Goal: Transaction & Acquisition: Purchase product/service

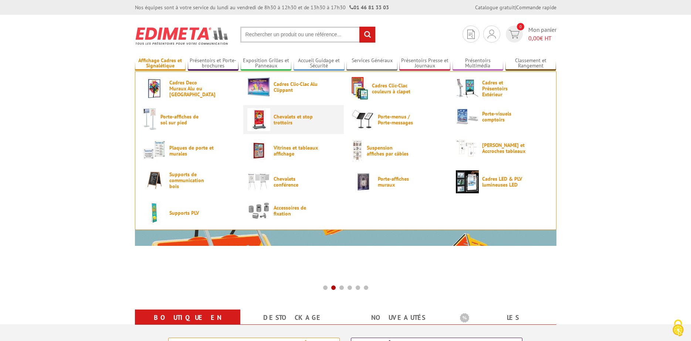
click at [285, 116] on span "Chevalets et stop trottoirs" at bounding box center [296, 120] width 44 height 12
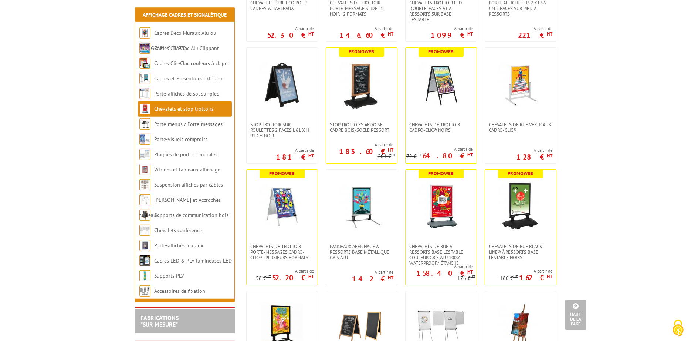
scroll to position [302, 0]
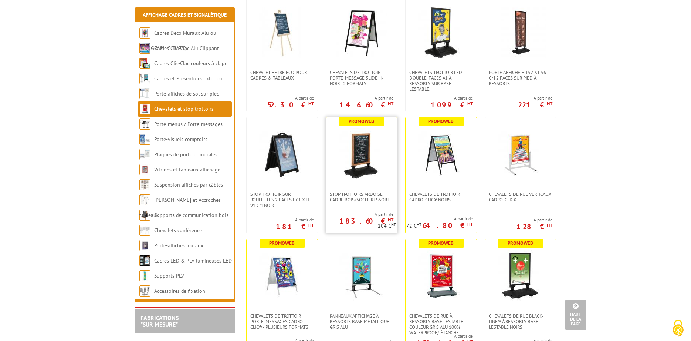
click at [363, 149] on img at bounding box center [362, 154] width 52 height 52
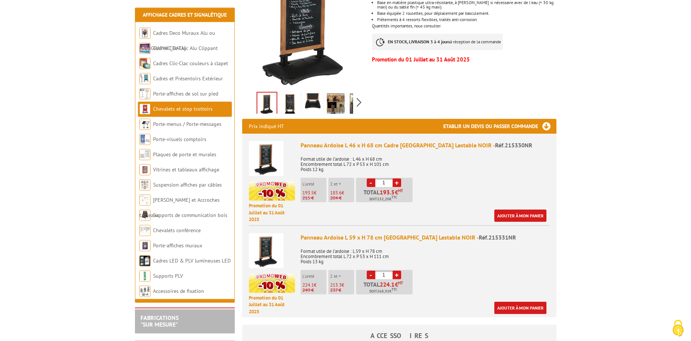
scroll to position [189, 0]
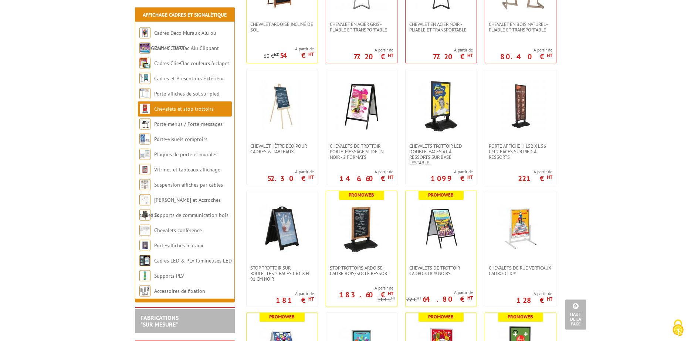
scroll to position [189, 0]
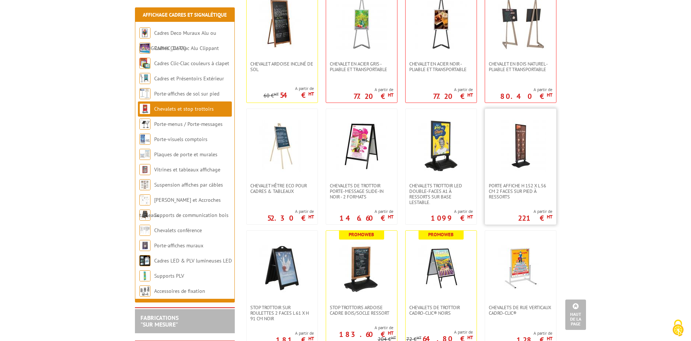
click at [517, 143] on img at bounding box center [521, 146] width 52 height 52
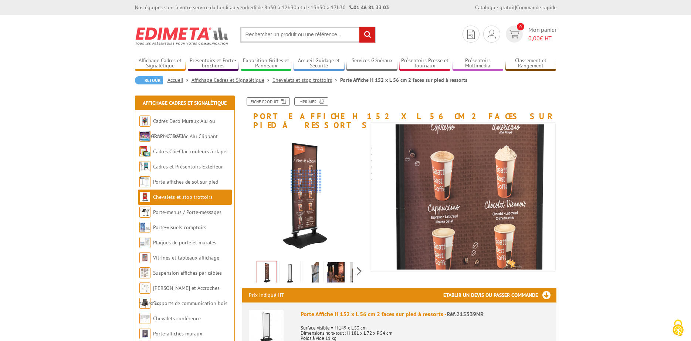
click at [306, 181] on div at bounding box center [306, 181] width 31 height 24
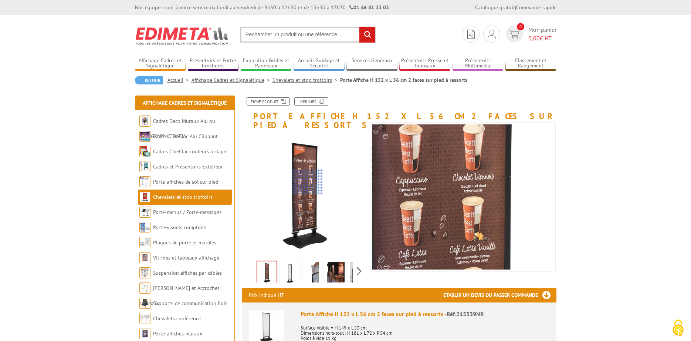
click at [308, 182] on div at bounding box center [307, 181] width 31 height 24
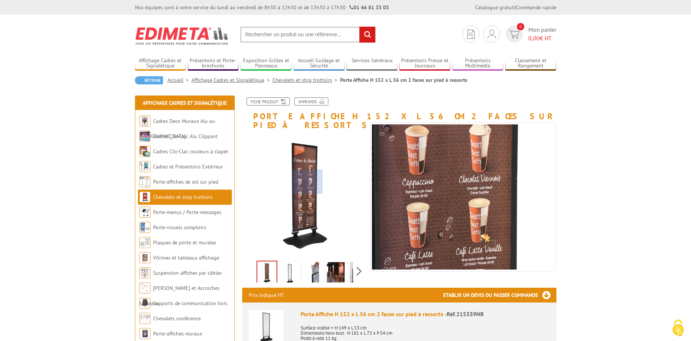
click at [308, 182] on div at bounding box center [307, 181] width 31 height 24
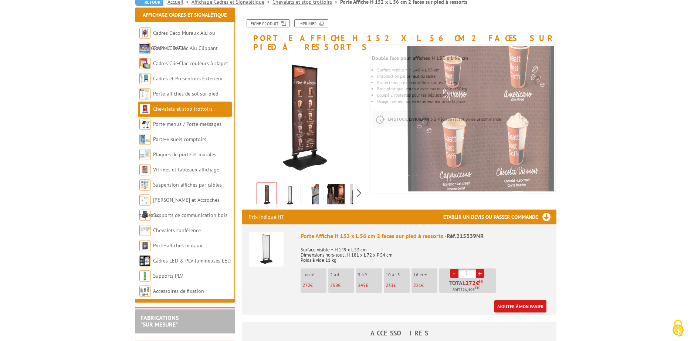
scroll to position [113, 0]
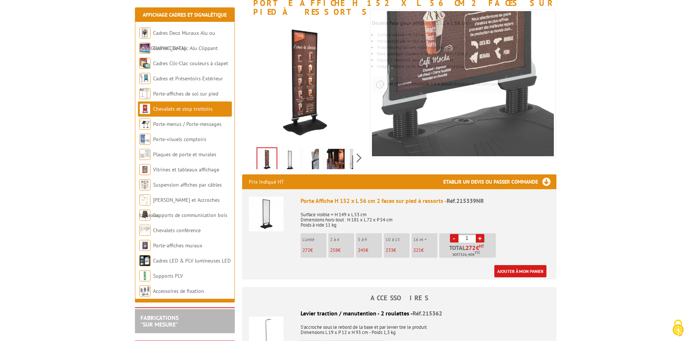
click at [291, 151] on img at bounding box center [290, 160] width 18 height 23
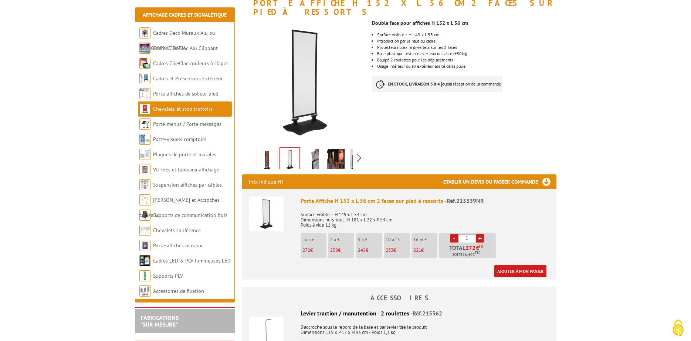
click at [314, 151] on img at bounding box center [313, 160] width 18 height 23
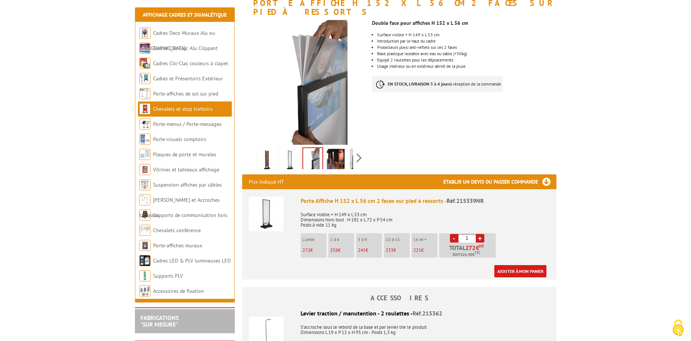
click at [338, 150] on img at bounding box center [336, 160] width 18 height 23
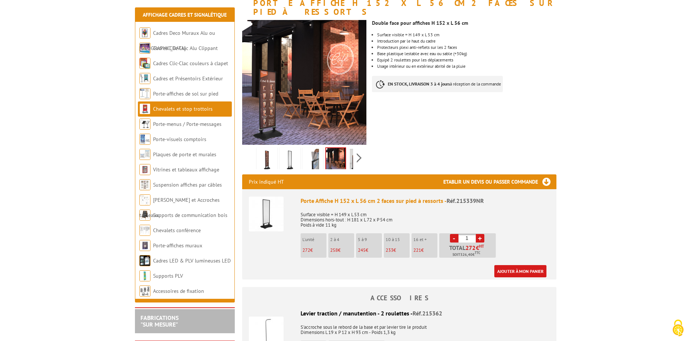
click at [271, 199] on img at bounding box center [266, 213] width 35 height 35
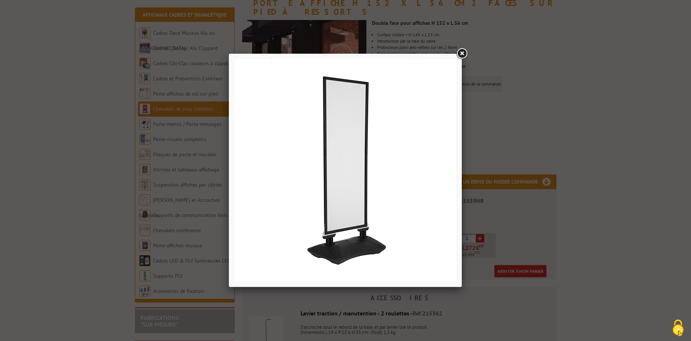
click at [467, 54] on link at bounding box center [461, 53] width 13 height 13
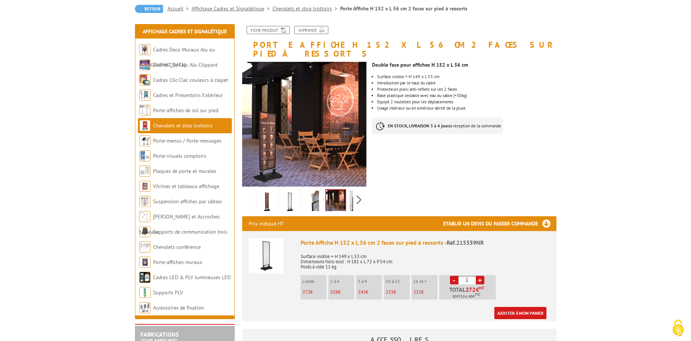
scroll to position [0, 0]
